Goal: Task Accomplishment & Management: Manage account settings

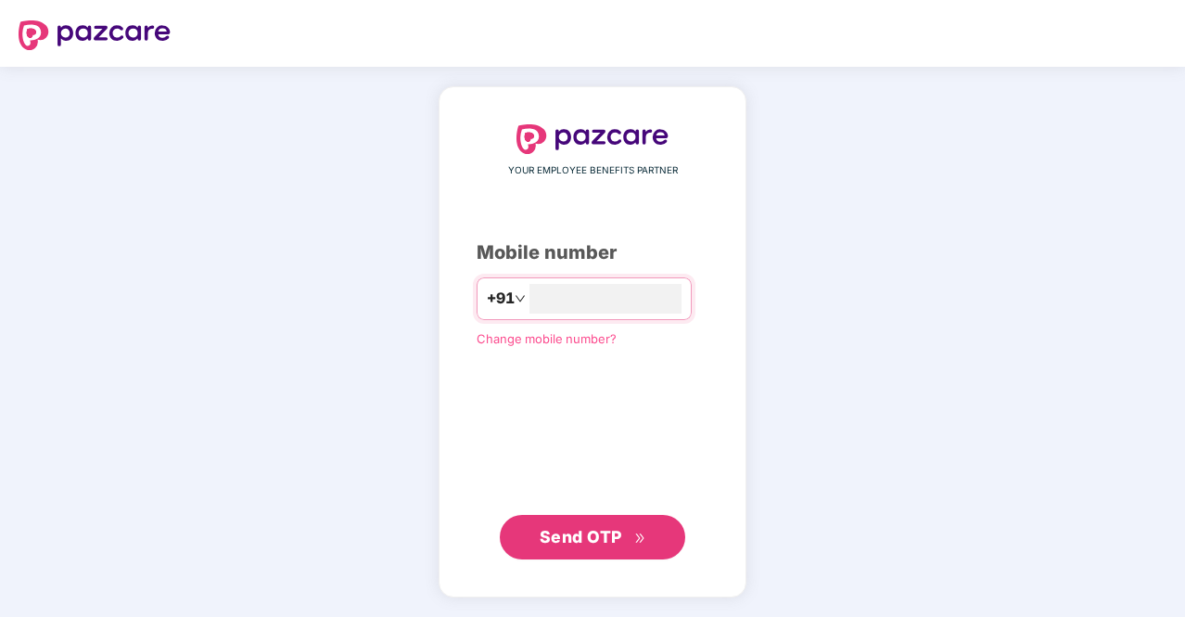
type input "**********"
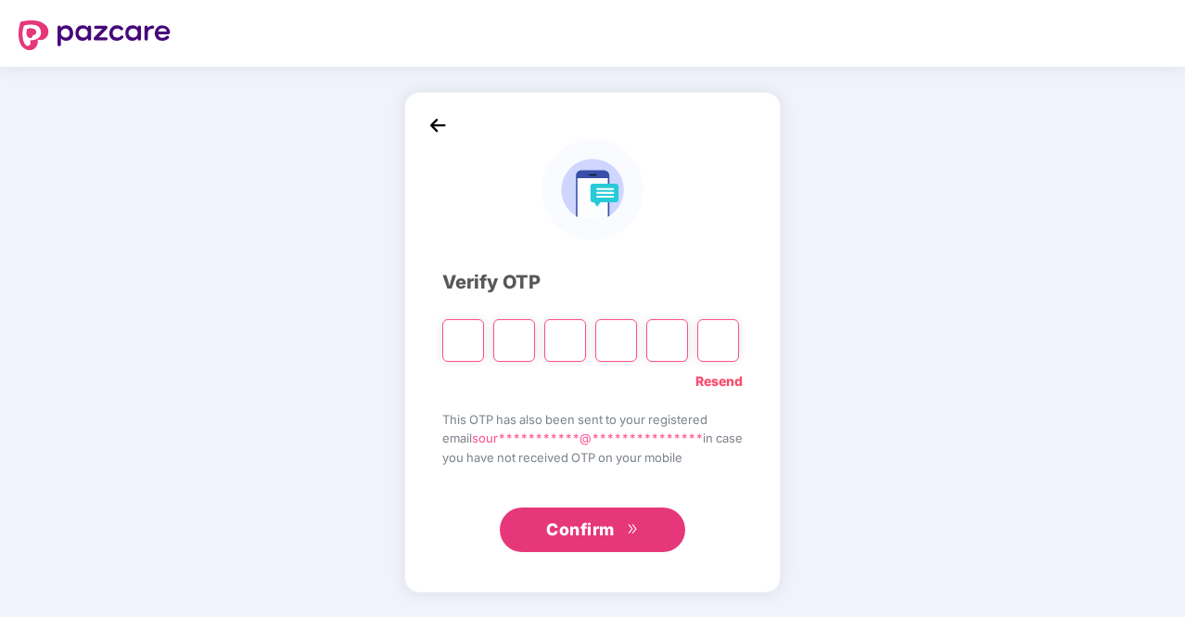
type input "*"
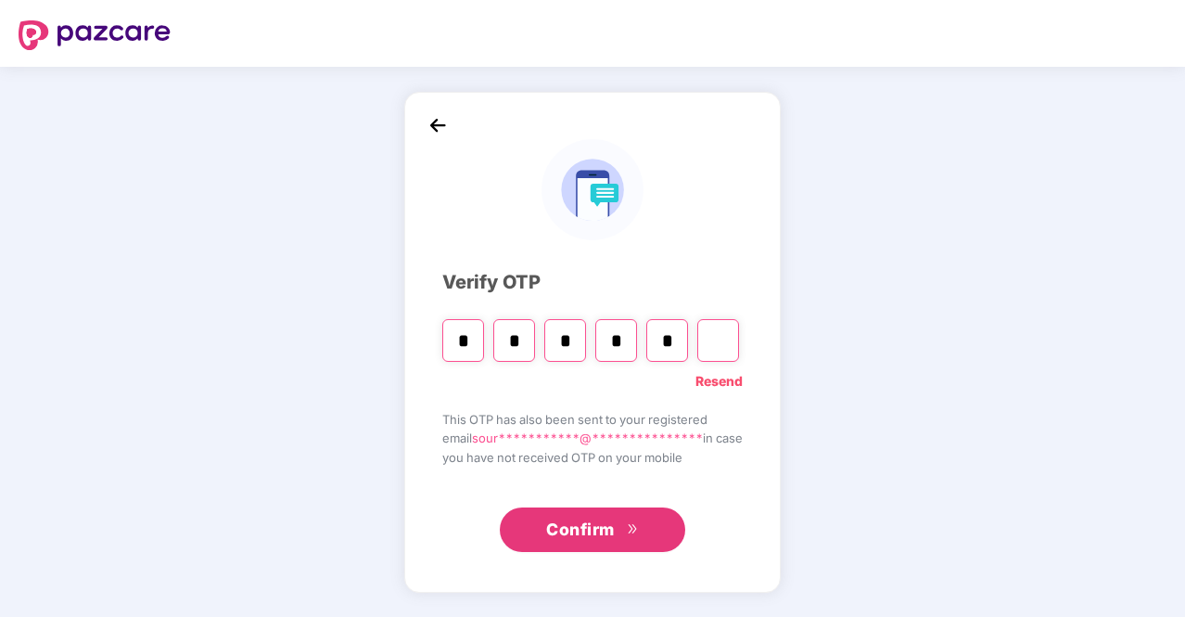
type input "*"
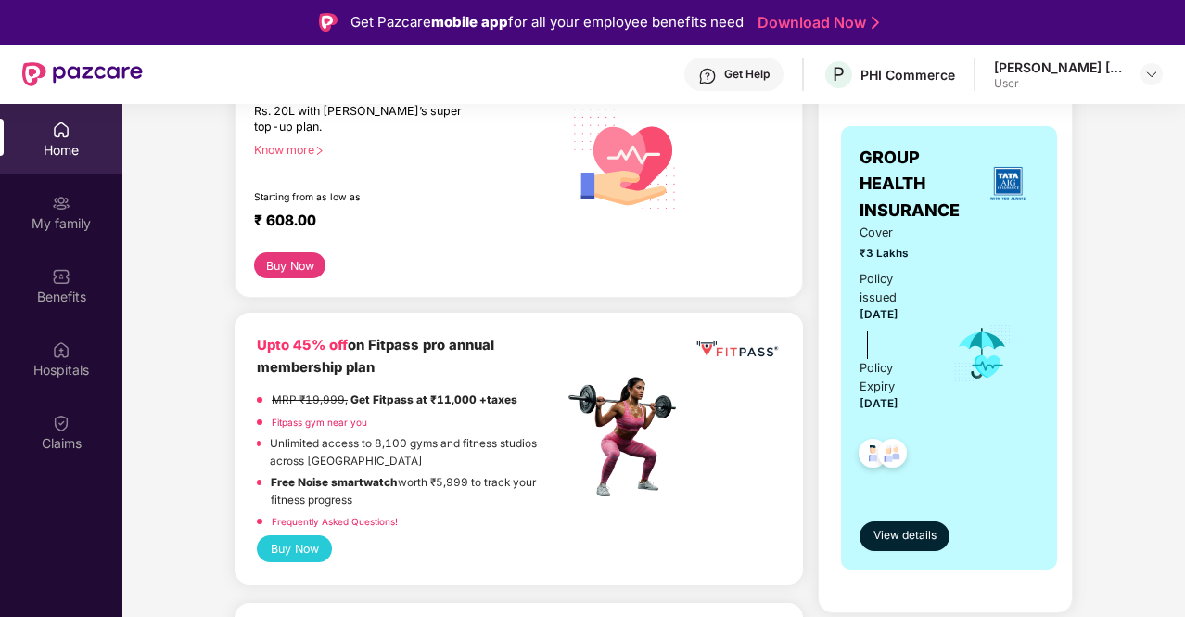
scroll to position [371, 0]
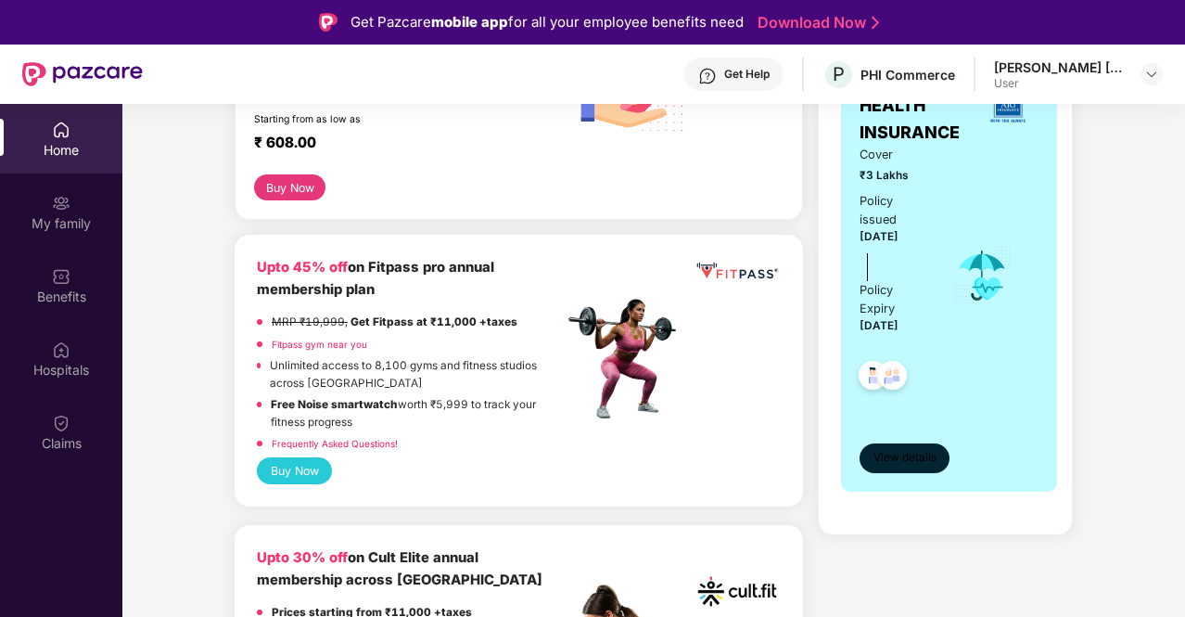
click at [909, 449] on span "View details" at bounding box center [905, 458] width 63 height 18
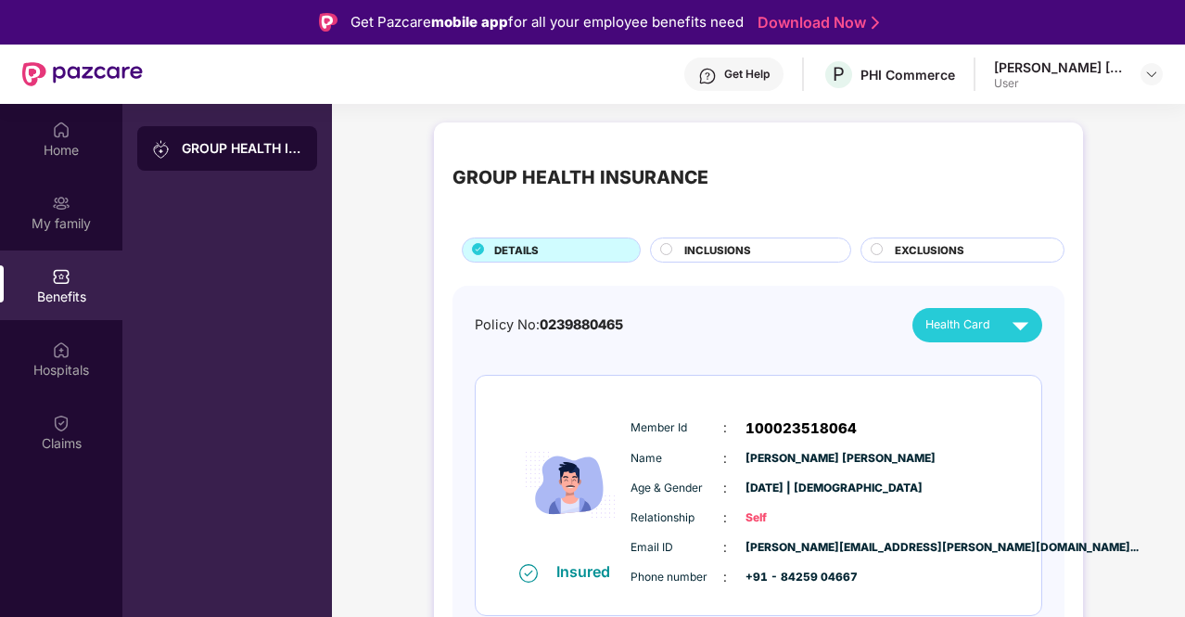
click at [764, 257] on div "INCLUSIONS" at bounding box center [758, 251] width 166 height 19
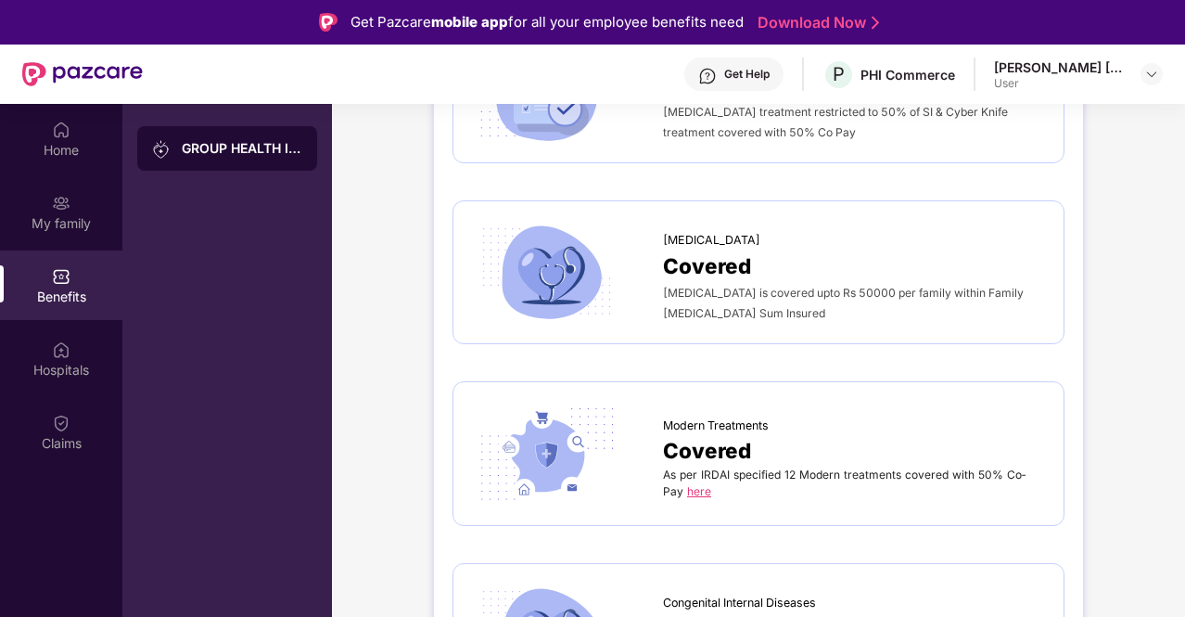
scroll to position [3709, 0]
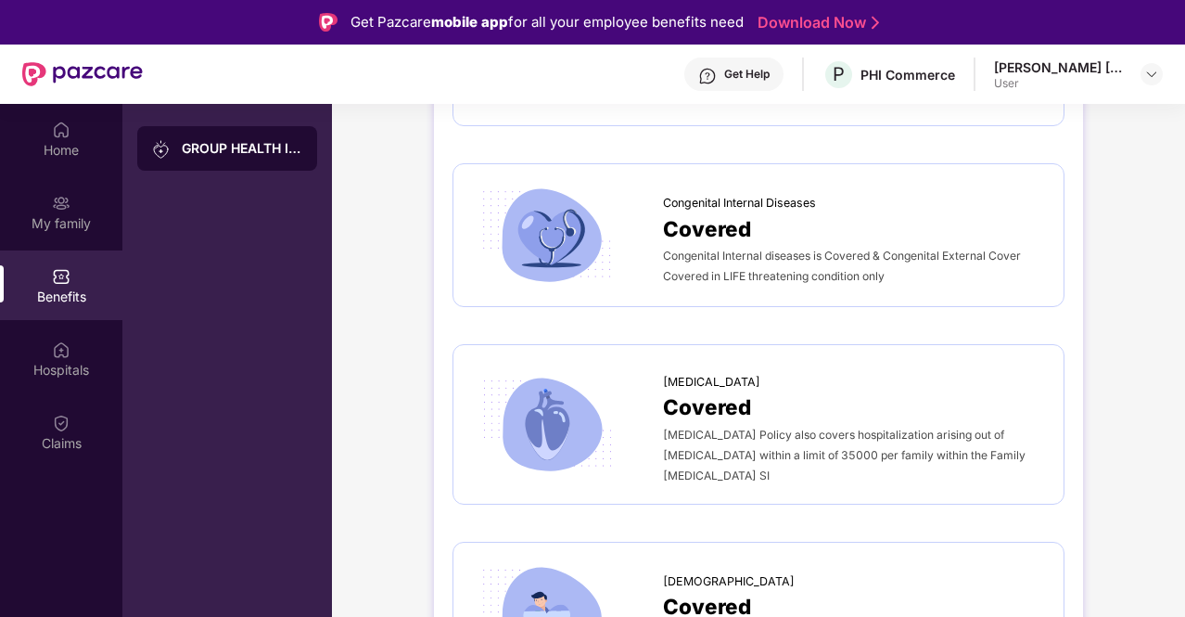
click at [824, 424] on div "[MEDICAL_DATA] Policy also covers hospitalization arising out of [MEDICAL_DATA]…" at bounding box center [854, 454] width 382 height 61
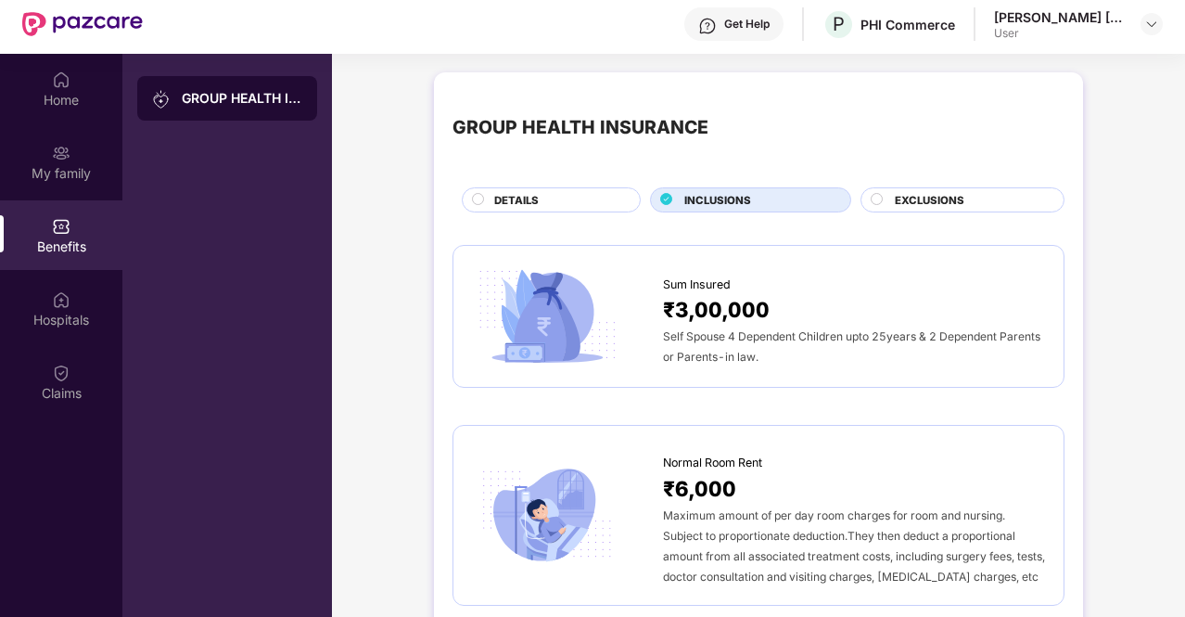
scroll to position [0, 0]
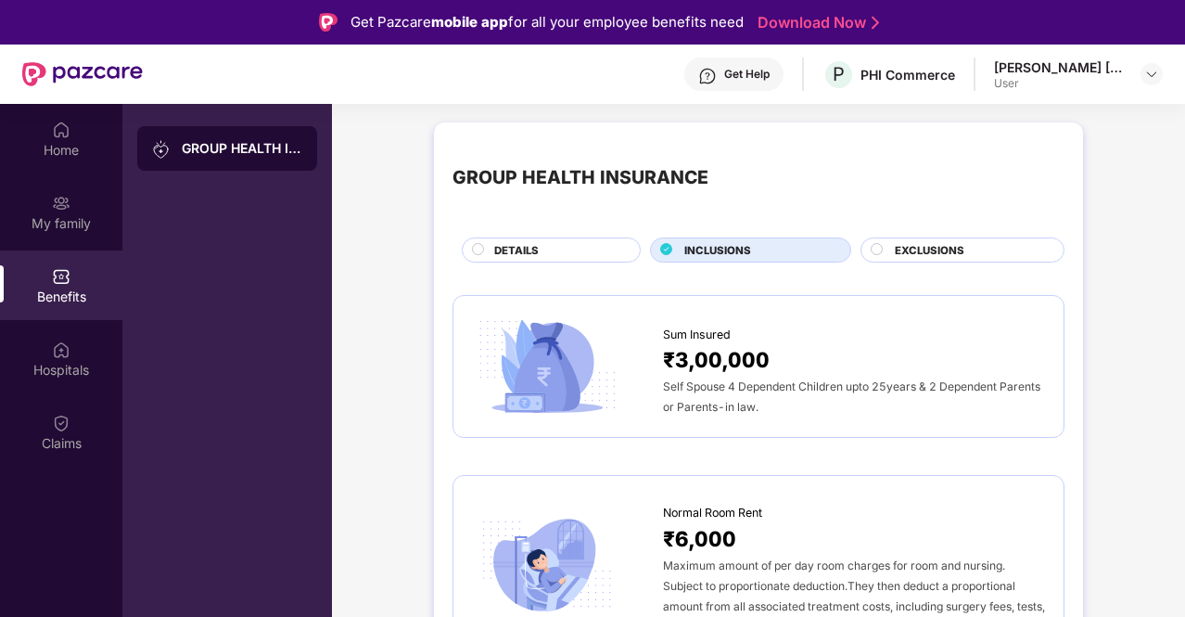
click at [898, 248] on span "EXCLUSIONS" at bounding box center [930, 250] width 70 height 17
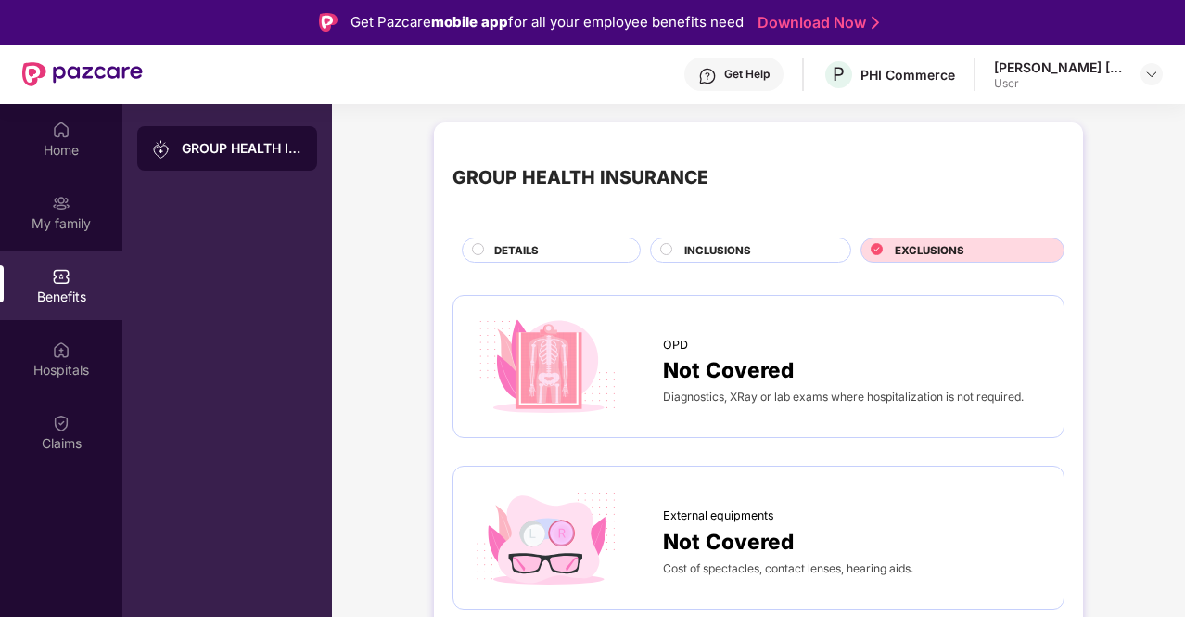
click at [1090, 62] on div "[PERSON_NAME] [PERSON_NAME]" at bounding box center [1059, 67] width 130 height 18
click at [1077, 77] on div "User" at bounding box center [1059, 83] width 130 height 15
click at [1160, 76] on div at bounding box center [1152, 74] width 22 height 22
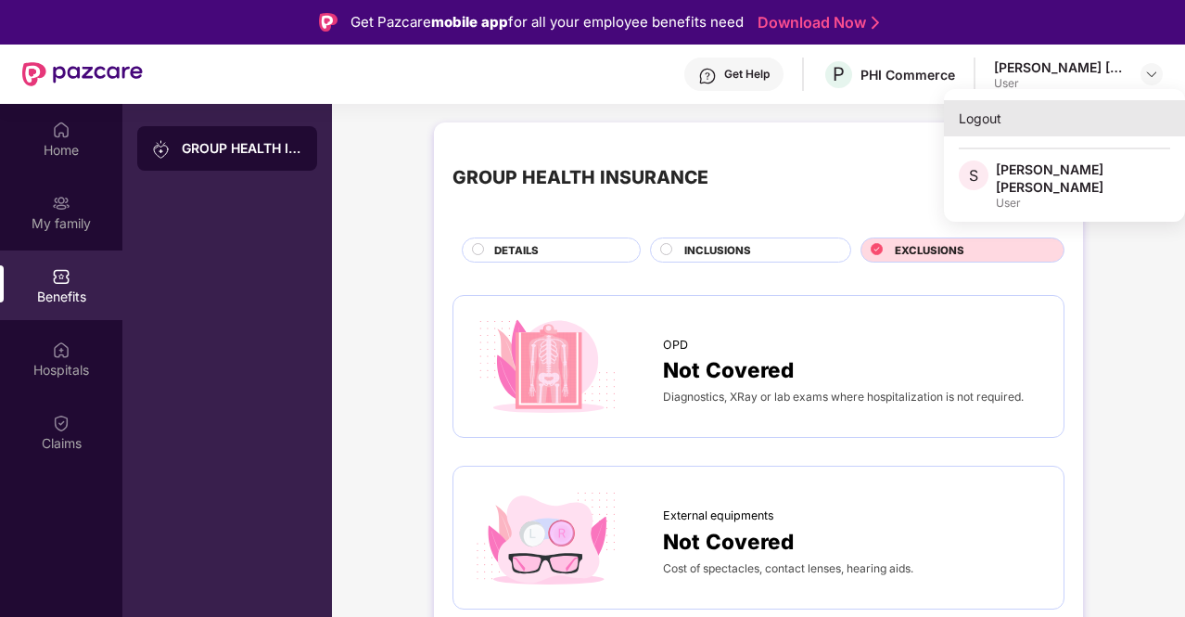
click at [983, 116] on div "Logout" at bounding box center [1064, 118] width 241 height 36
